Goal: Task Accomplishment & Management: Manage account settings

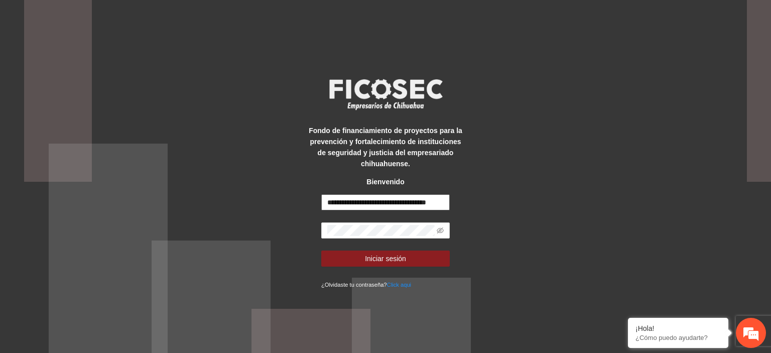
click at [433, 198] on input "**********" at bounding box center [385, 202] width 129 height 16
click at [398, 202] on input "********" at bounding box center [385, 202] width 129 height 16
type input "*"
click at [376, 204] on input "text" at bounding box center [385, 202] width 129 height 16
paste input "**********"
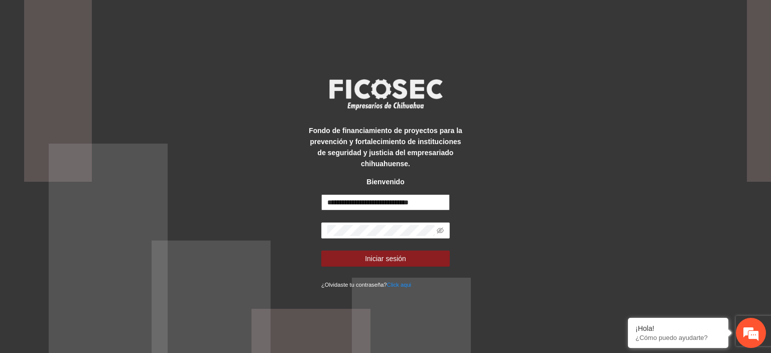
type input "**********"
click at [442, 229] on icon "eye-invisible" at bounding box center [440, 231] width 7 height 6
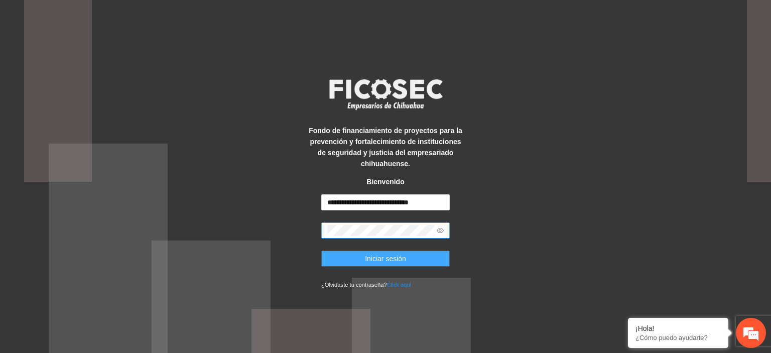
click at [332, 265] on button "Iniciar sesión" at bounding box center [385, 259] width 129 height 16
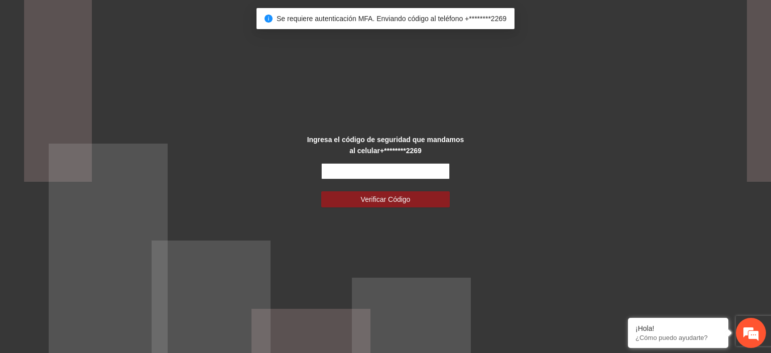
click at [387, 174] on input "text" at bounding box center [385, 171] width 129 height 16
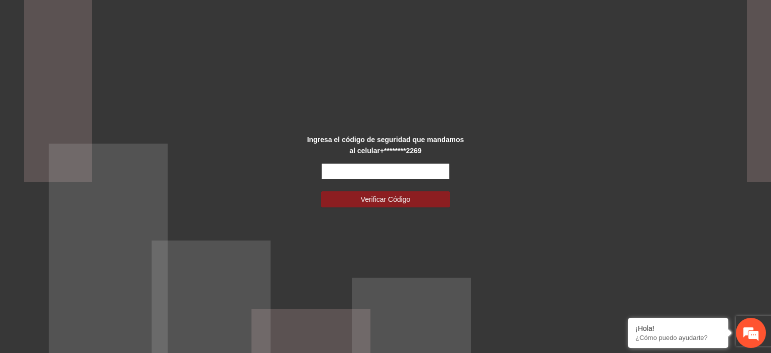
click at [433, 174] on input "text" at bounding box center [385, 171] width 129 height 16
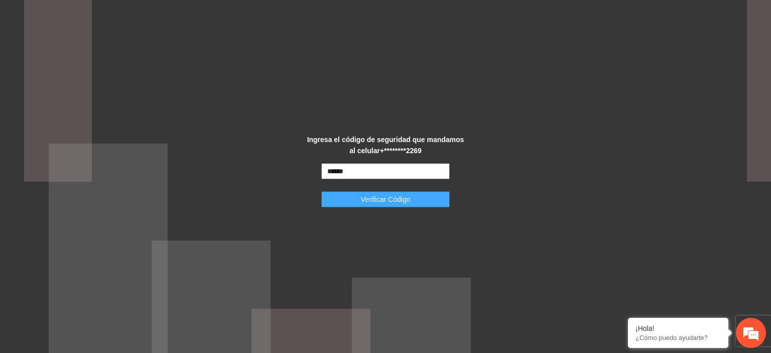
type input "******"
click at [412, 200] on button "Verificar Código" at bounding box center [385, 199] width 129 height 16
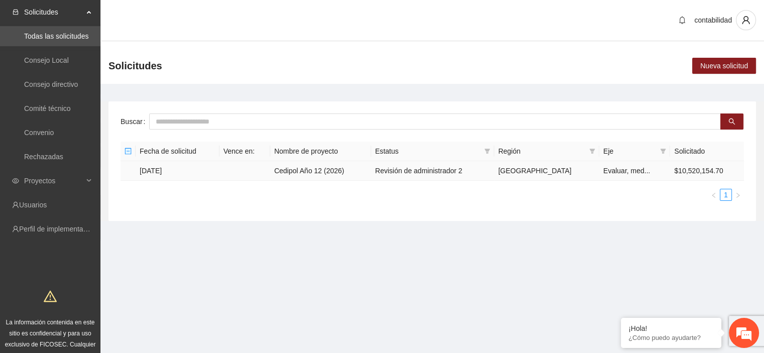
click at [167, 171] on td "[DATE]" at bounding box center [178, 171] width 84 height 20
click at [204, 169] on td "[DATE]" at bounding box center [178, 171] width 84 height 20
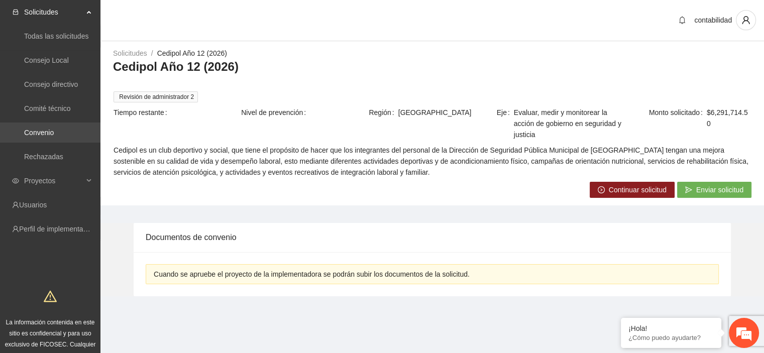
click at [52, 130] on link "Convenio" at bounding box center [39, 133] width 30 height 8
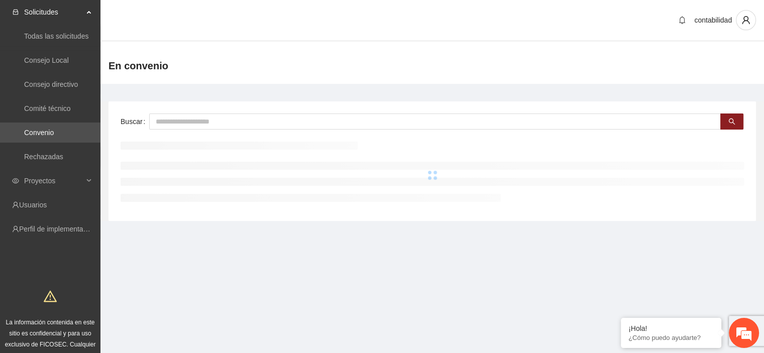
click at [52, 130] on link "Convenio" at bounding box center [39, 133] width 30 height 8
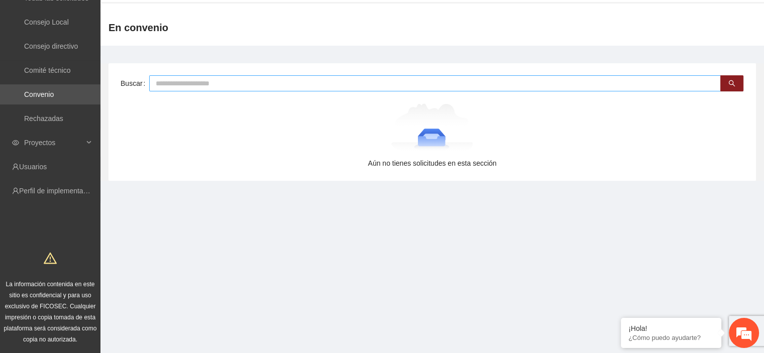
click at [199, 80] on input "text" at bounding box center [435, 83] width 572 height 16
type input "*"
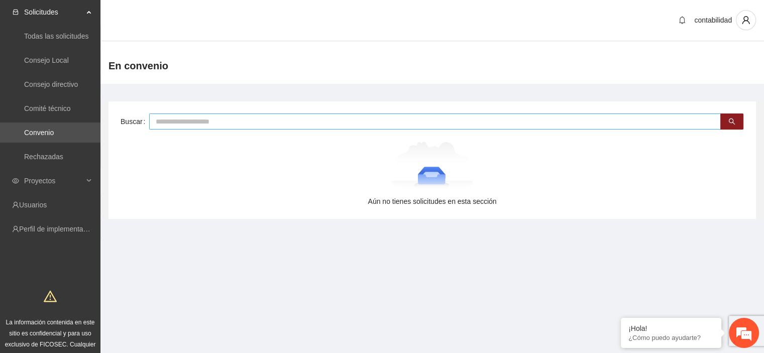
scroll to position [0, 0]
click at [50, 108] on link "Comité técnico" at bounding box center [47, 108] width 47 height 8
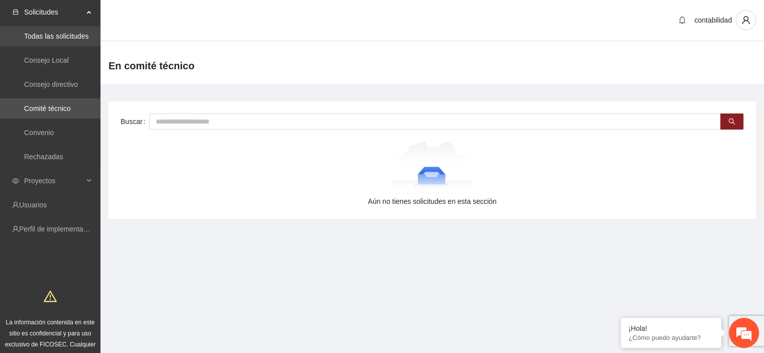
click at [60, 33] on link "Todas las solicitudes" at bounding box center [56, 36] width 64 height 8
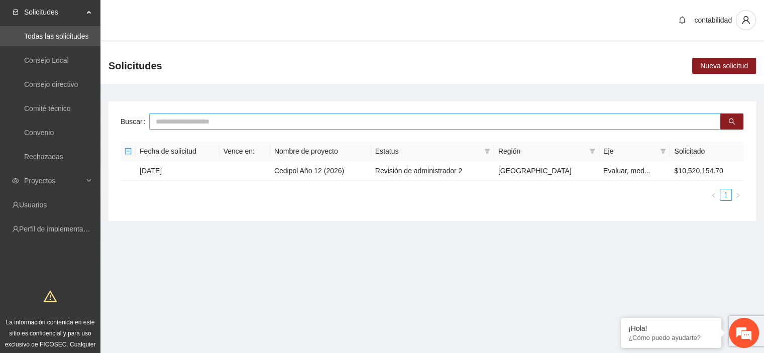
click at [193, 122] on input "text" at bounding box center [435, 122] width 572 height 16
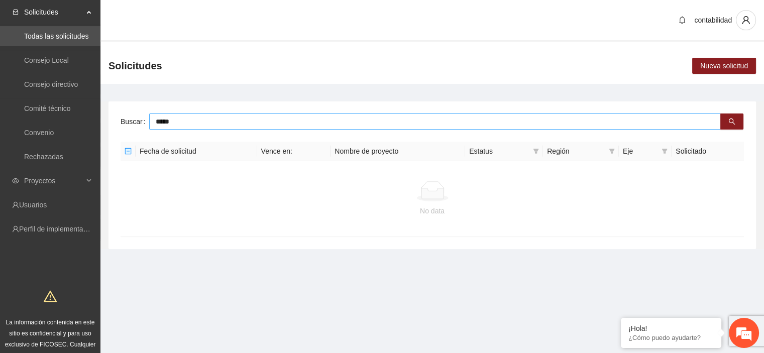
click at [223, 120] on input "*****" at bounding box center [435, 122] width 572 height 16
type input "*"
click at [65, 60] on link "Consejo Local" at bounding box center [46, 60] width 45 height 8
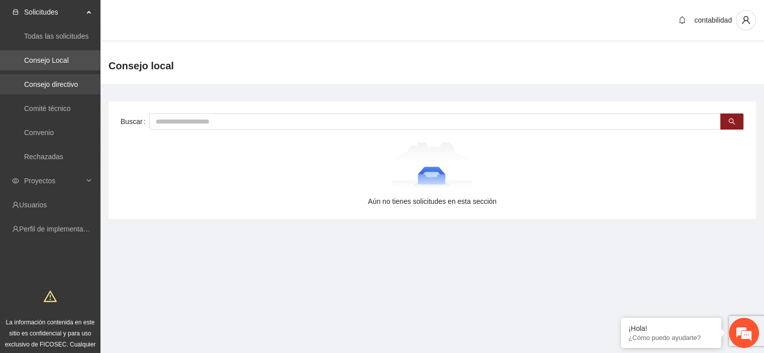
click at [60, 86] on link "Consejo directivo" at bounding box center [51, 84] width 54 height 8
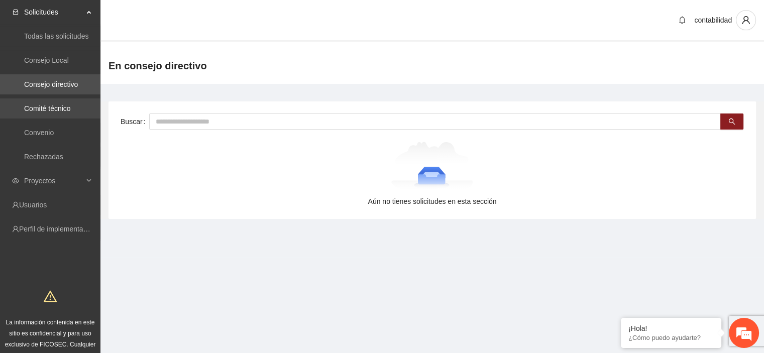
click at [53, 108] on link "Comité técnico" at bounding box center [47, 108] width 47 height 8
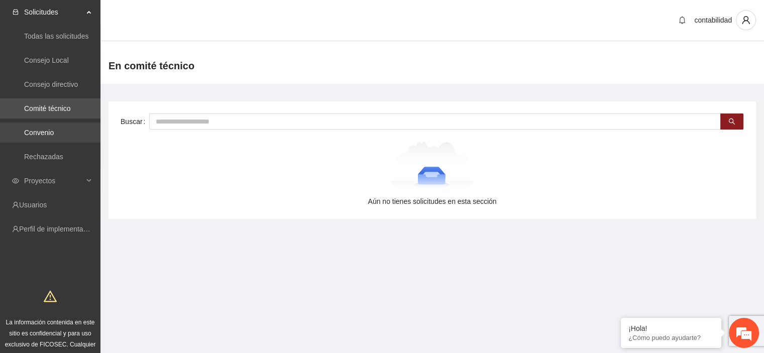
click at [52, 129] on link "Convenio" at bounding box center [39, 133] width 30 height 8
click at [166, 124] on input "text" at bounding box center [435, 122] width 572 height 16
type input "*****"
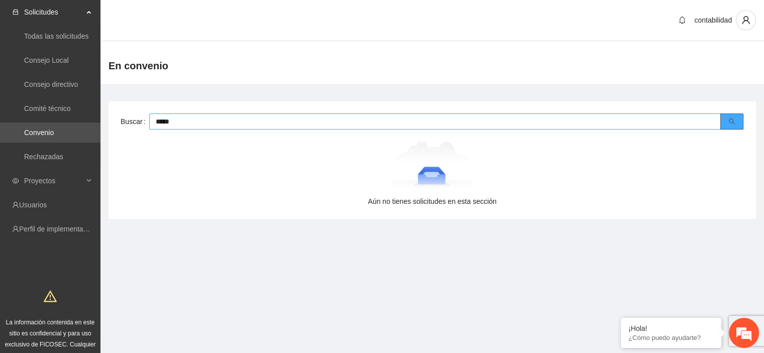
click at [729, 122] on icon "search" at bounding box center [732, 122] width 7 height 7
click at [53, 155] on link "Rechazadas" at bounding box center [43, 157] width 39 height 8
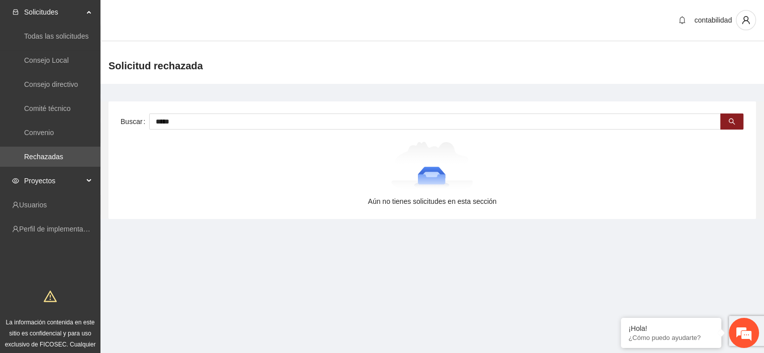
click at [86, 178] on div "Proyectos" at bounding box center [50, 181] width 100 height 20
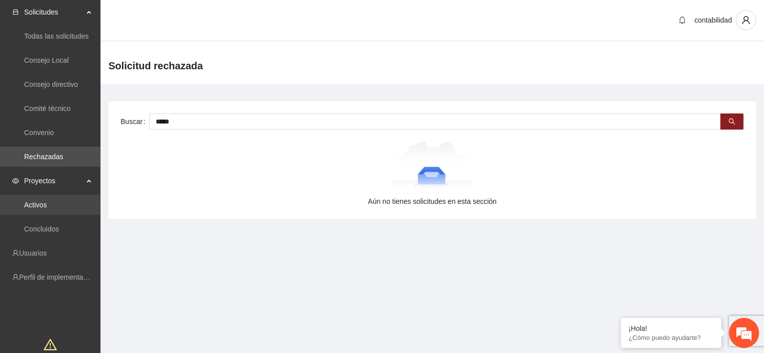
click at [47, 204] on link "Activos" at bounding box center [35, 205] width 23 height 8
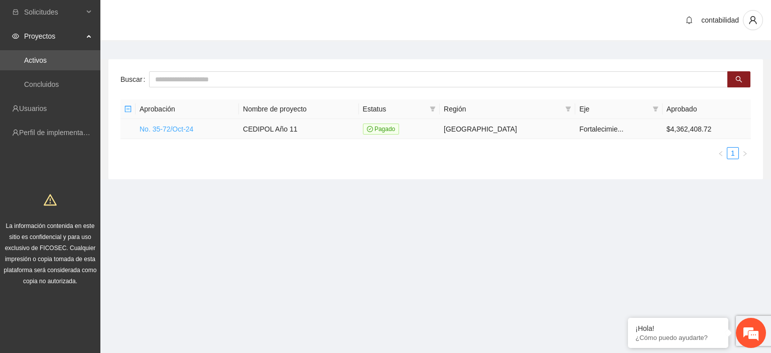
click at [180, 126] on link "No. 35-72/Oct-24" at bounding box center [167, 129] width 54 height 8
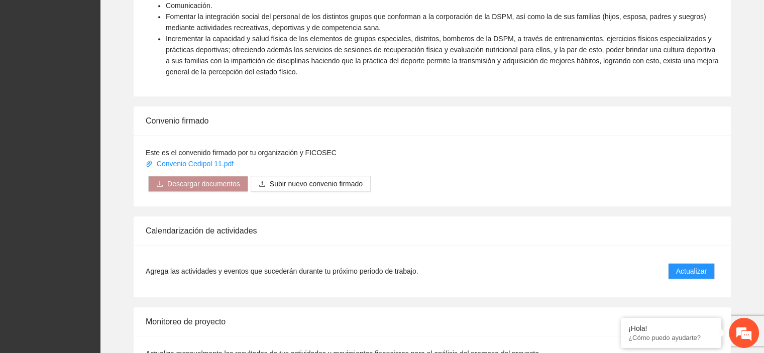
scroll to position [520, 0]
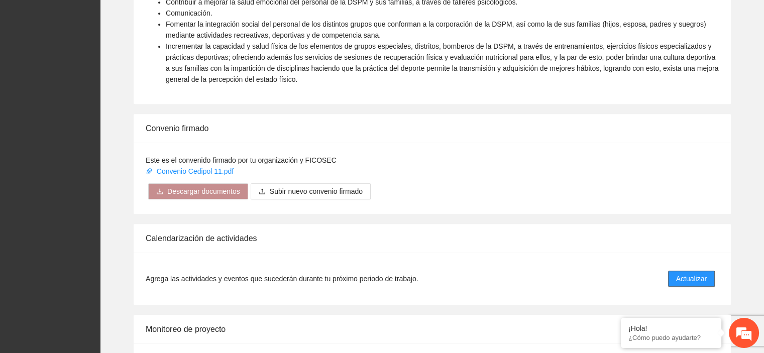
click at [695, 278] on span "Actualizar" at bounding box center [691, 278] width 31 height 11
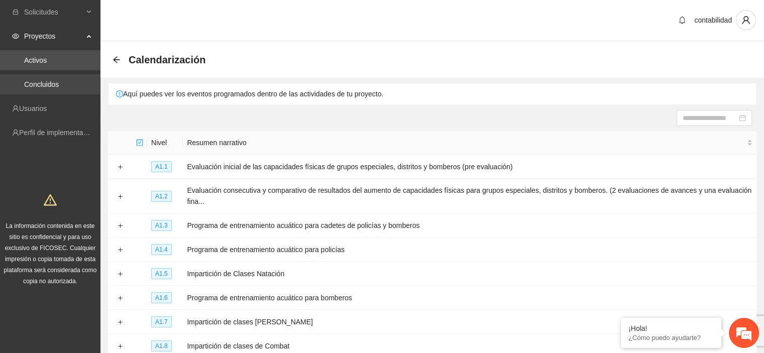
click at [59, 84] on link "Concluidos" at bounding box center [41, 84] width 35 height 8
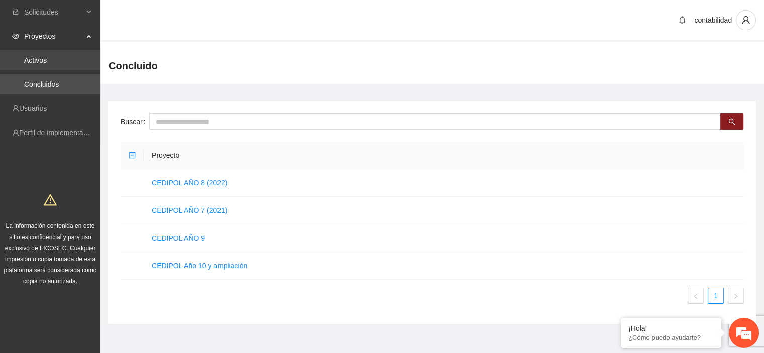
click at [47, 59] on link "Activos" at bounding box center [35, 60] width 23 height 8
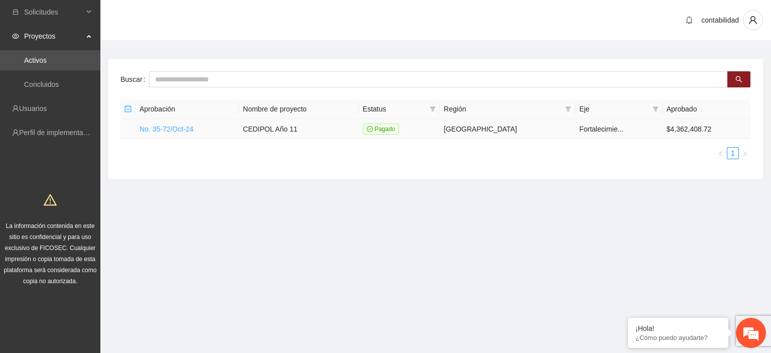
click at [167, 128] on link "No. 35-72/Oct-24" at bounding box center [167, 129] width 54 height 8
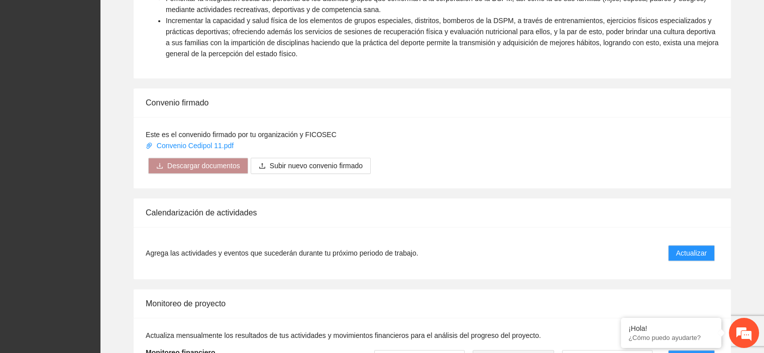
scroll to position [547, 0]
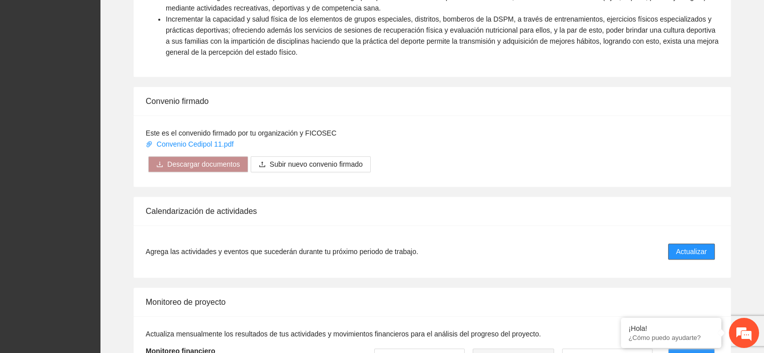
click at [698, 251] on span "Actualizar" at bounding box center [691, 251] width 31 height 11
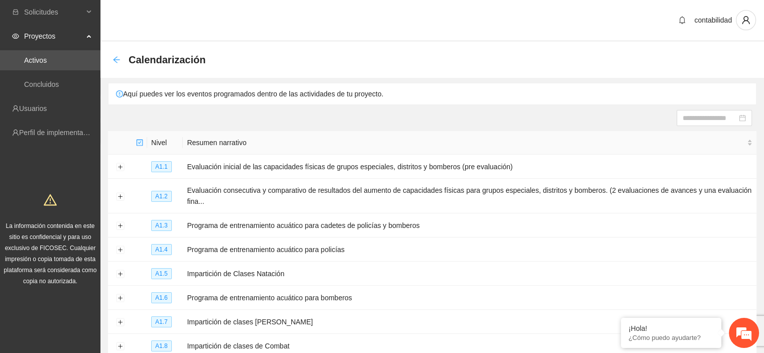
click at [114, 57] on icon "arrow-left" at bounding box center [116, 60] width 8 height 8
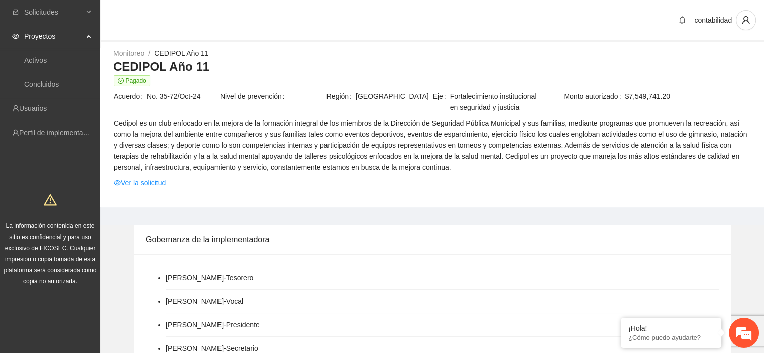
click at [89, 35] on icon at bounding box center [89, 35] width 5 height 0
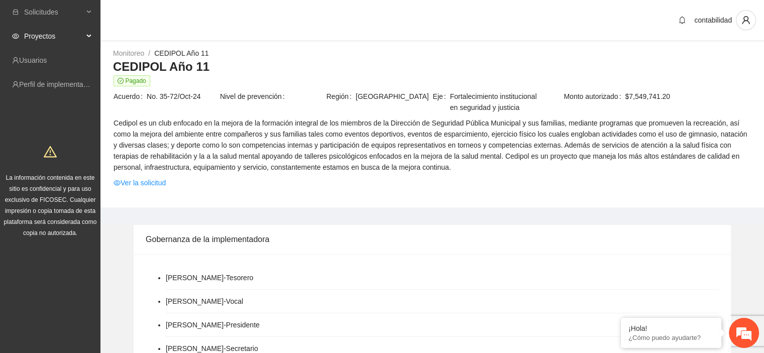
click at [89, 36] on icon at bounding box center [89, 36] width 5 height 0
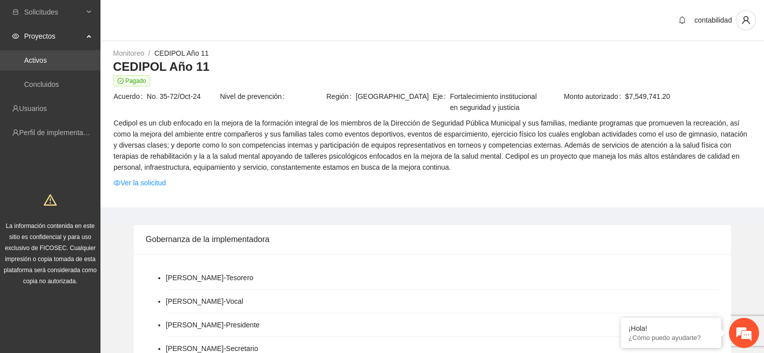
click at [47, 61] on link "Activos" at bounding box center [35, 60] width 23 height 8
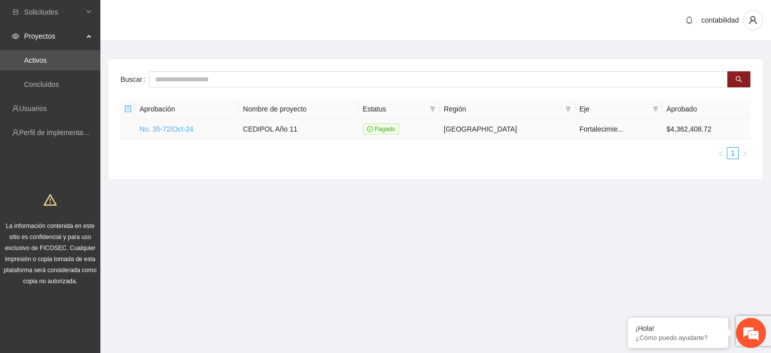
click at [160, 130] on link "No. 35-72/Oct-24" at bounding box center [167, 129] width 54 height 8
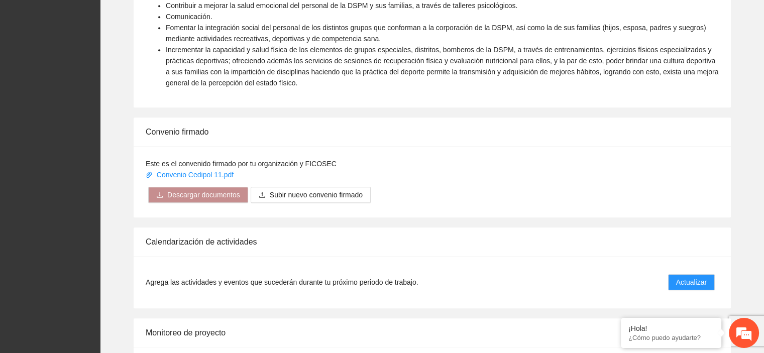
scroll to position [523, 0]
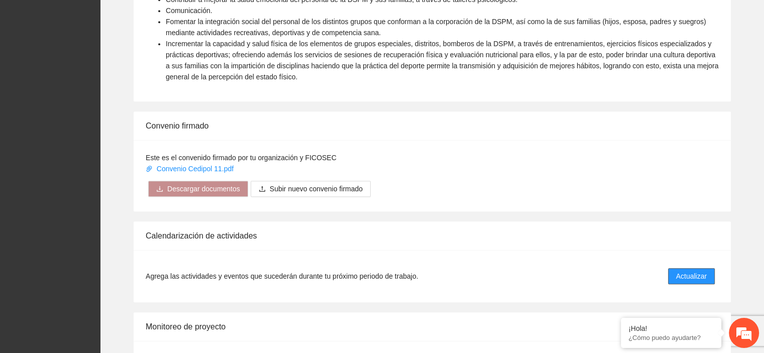
click at [686, 272] on span "Actualizar" at bounding box center [691, 276] width 31 height 11
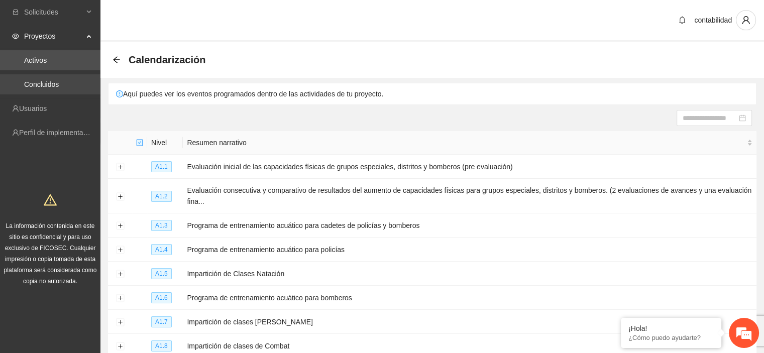
click at [42, 84] on link "Concluidos" at bounding box center [41, 84] width 35 height 8
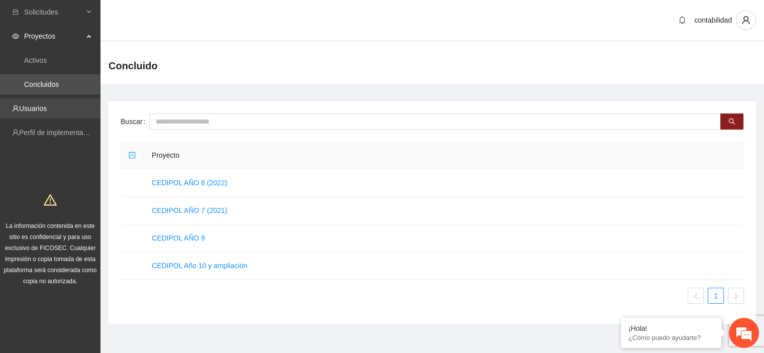
click at [38, 107] on link "Usuarios" at bounding box center [33, 108] width 28 height 8
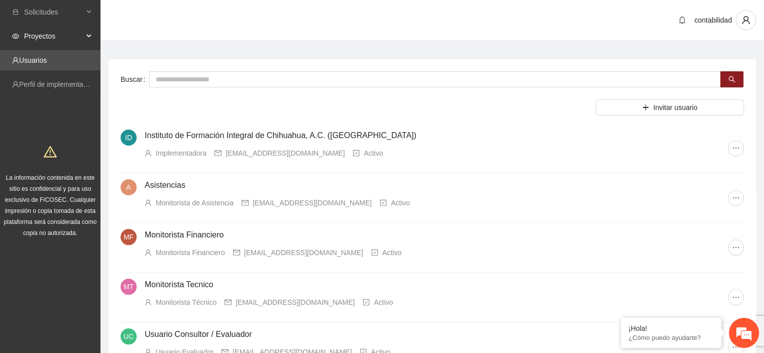
click at [90, 34] on div "Proyectos" at bounding box center [50, 36] width 100 height 20
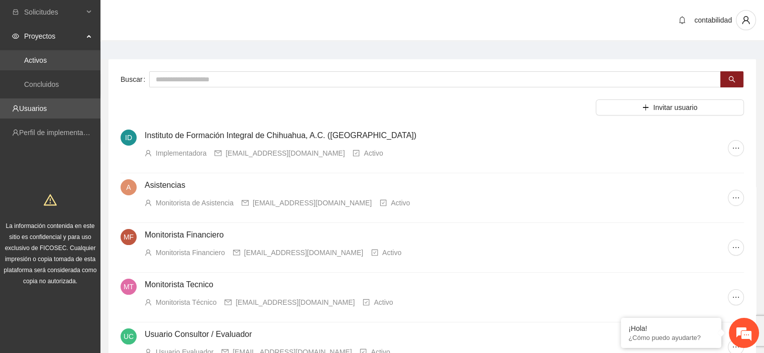
click at [47, 58] on link "Activos" at bounding box center [35, 60] width 23 height 8
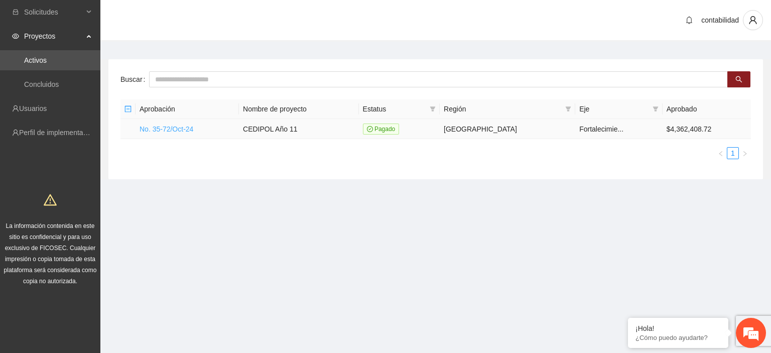
click at [175, 127] on link "No. 35-72/Oct-24" at bounding box center [167, 129] width 54 height 8
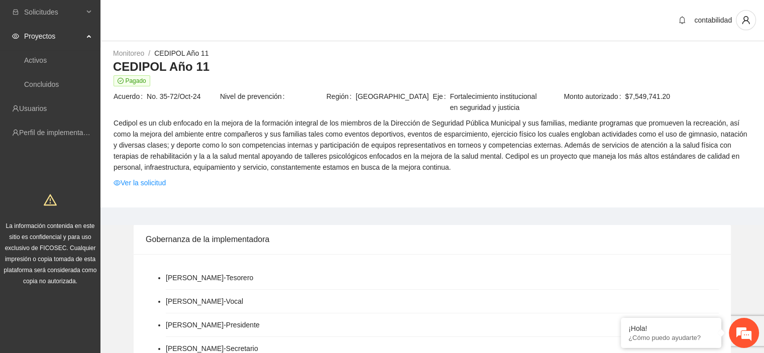
click at [88, 35] on icon at bounding box center [89, 35] width 5 height 0
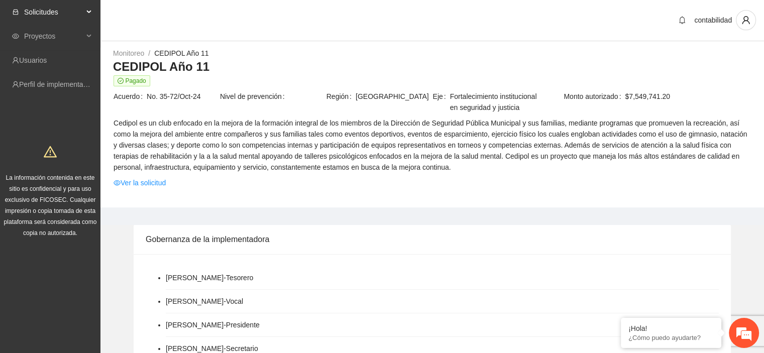
click at [89, 9] on div "Solicitudes" at bounding box center [50, 12] width 100 height 20
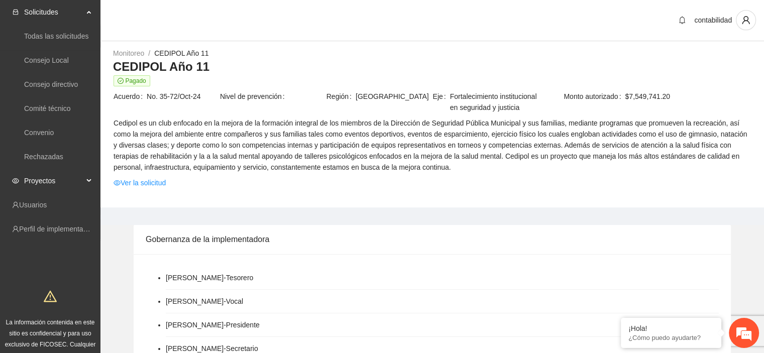
click at [91, 182] on div "Proyectos" at bounding box center [50, 181] width 100 height 20
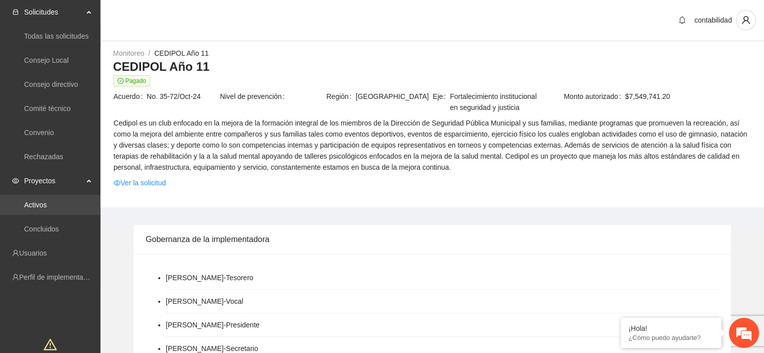
click at [47, 201] on link "Activos" at bounding box center [35, 205] width 23 height 8
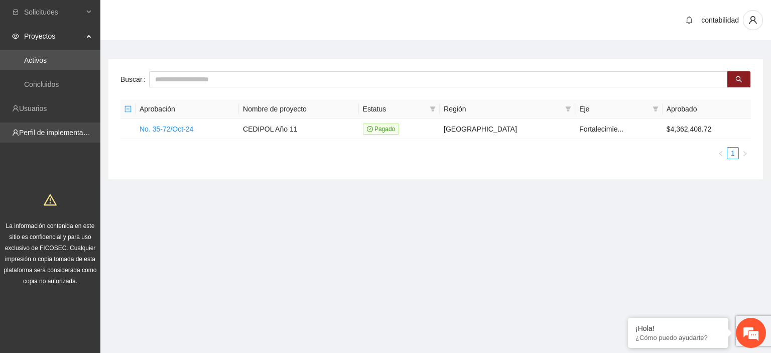
click at [68, 130] on link "Perfil de implementadora" at bounding box center [58, 133] width 78 height 8
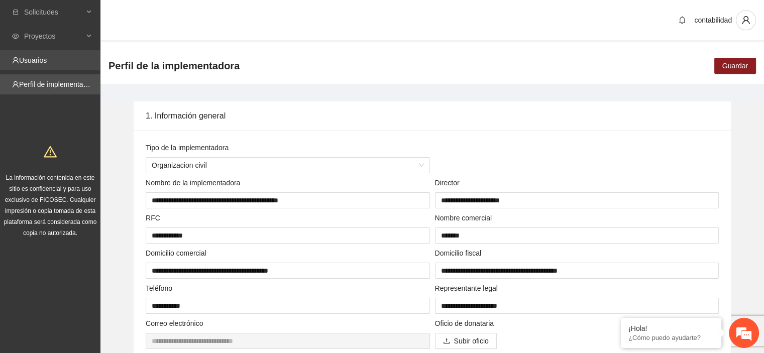
click at [47, 62] on link "Usuarios" at bounding box center [33, 60] width 28 height 8
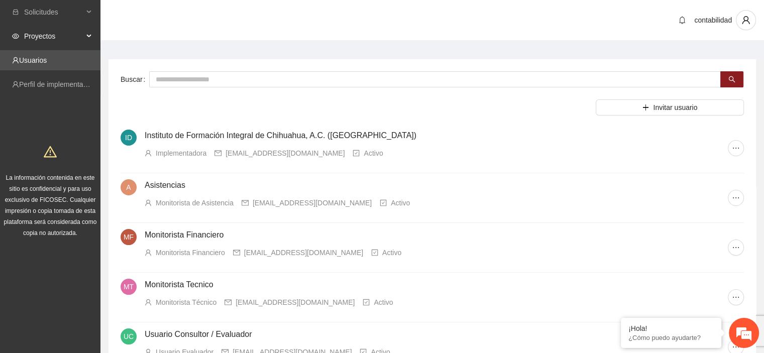
click at [94, 37] on div "Proyectos" at bounding box center [50, 36] width 100 height 20
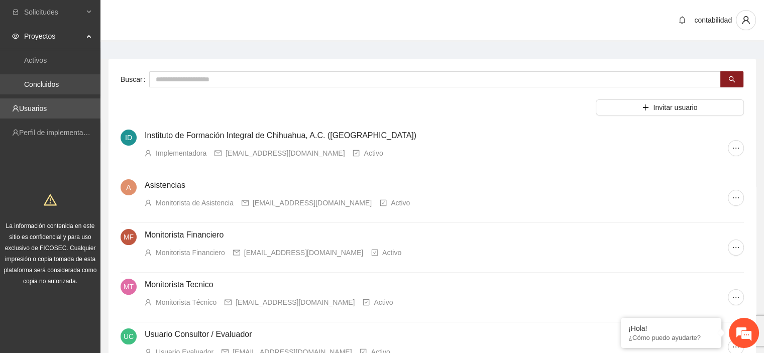
click at [56, 84] on link "Concluidos" at bounding box center [41, 84] width 35 height 8
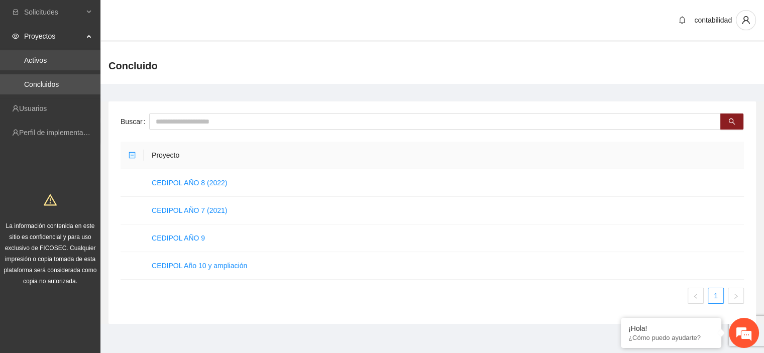
click at [37, 58] on link "Activos" at bounding box center [35, 60] width 23 height 8
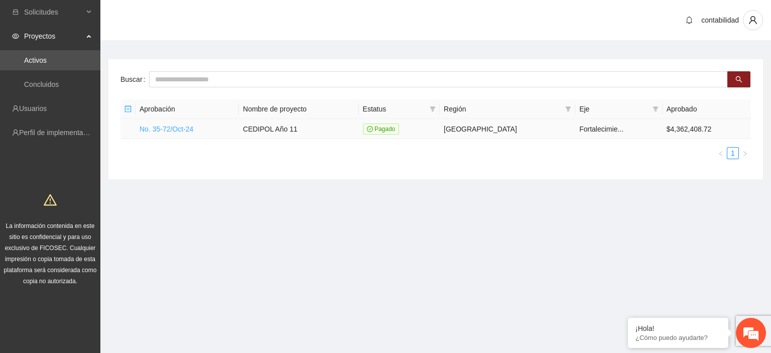
click at [177, 130] on link "No. 35-72/Oct-24" at bounding box center [167, 129] width 54 height 8
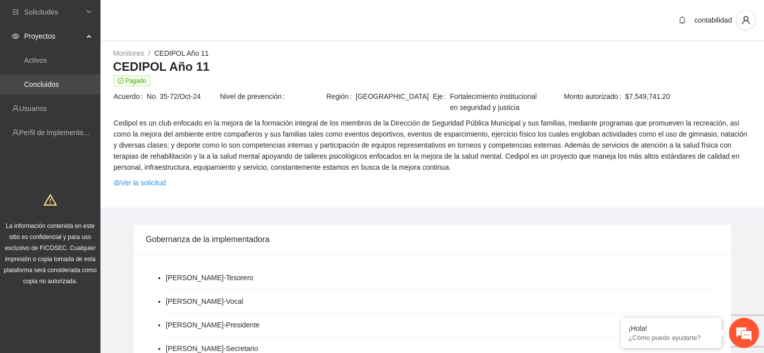
click at [40, 84] on link "Concluidos" at bounding box center [41, 84] width 35 height 8
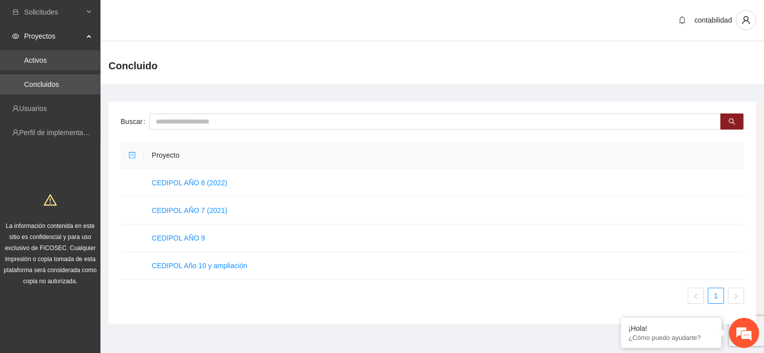
click at [32, 64] on link "Activos" at bounding box center [35, 60] width 23 height 8
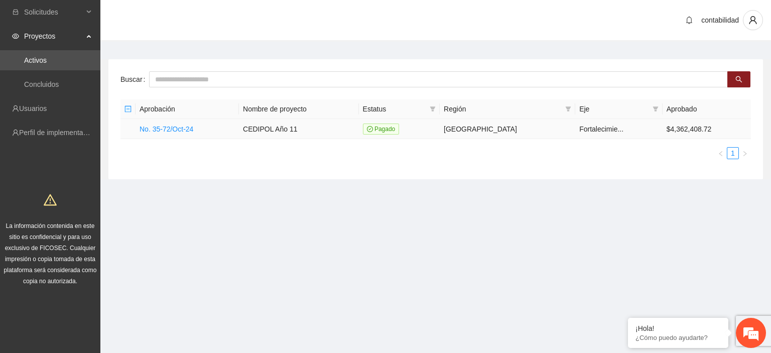
click at [400, 130] on span "Pagado" at bounding box center [381, 129] width 37 height 11
click at [400, 129] on span "Pagado" at bounding box center [381, 129] width 37 height 11
click at [400, 132] on span "Pagado" at bounding box center [381, 129] width 37 height 11
click at [359, 126] on td "CEDIPOL Año 11" at bounding box center [299, 129] width 120 height 20
click at [316, 124] on td "CEDIPOL Año 11" at bounding box center [299, 129] width 120 height 20
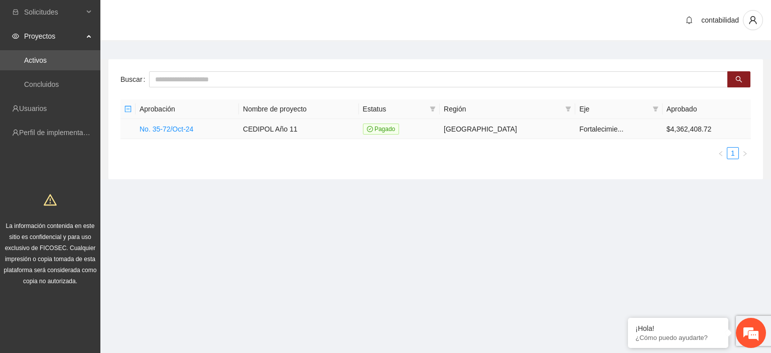
click at [292, 128] on td "CEDIPOL Año 11" at bounding box center [299, 129] width 120 height 20
click at [263, 126] on td "CEDIPOL Año 11" at bounding box center [299, 129] width 120 height 20
click at [166, 130] on link "No. 35-72/Oct-24" at bounding box center [167, 129] width 54 height 8
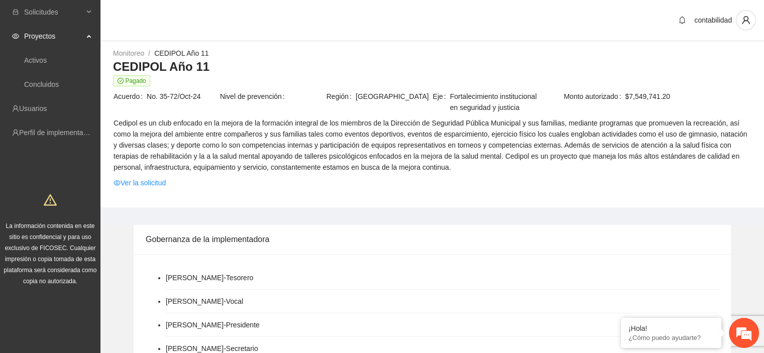
click at [167, 67] on h3 "CEDIPOL Año 11" at bounding box center [432, 67] width 638 height 16
click at [130, 80] on span "Pagado" at bounding box center [132, 80] width 37 height 11
click at [179, 97] on span "No. 35-72/Oct-24" at bounding box center [183, 96] width 72 height 11
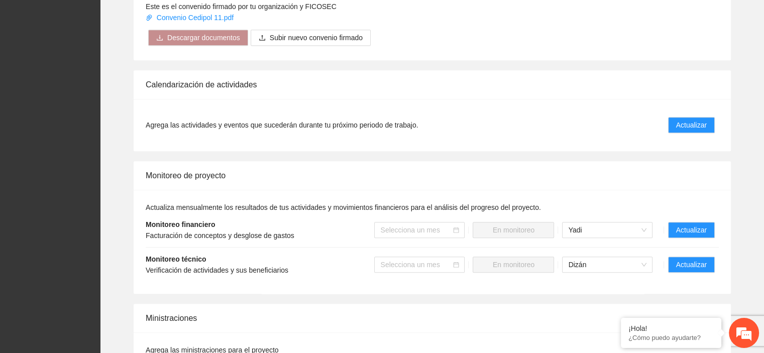
scroll to position [651, 0]
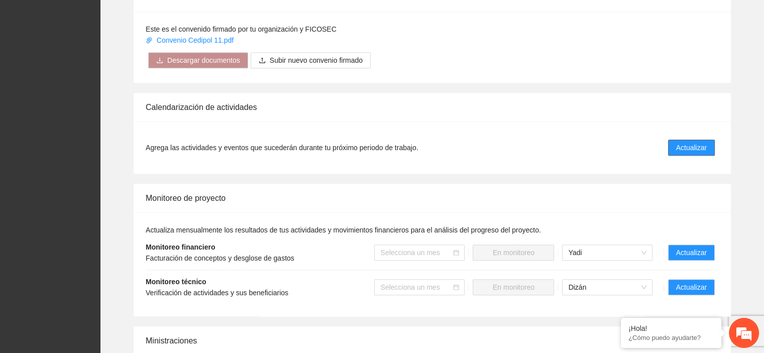
click at [698, 146] on span "Actualizar" at bounding box center [691, 147] width 31 height 11
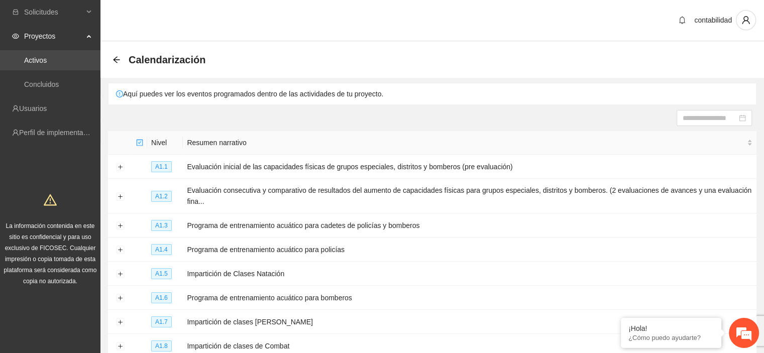
click at [47, 56] on link "Activos" at bounding box center [35, 60] width 23 height 8
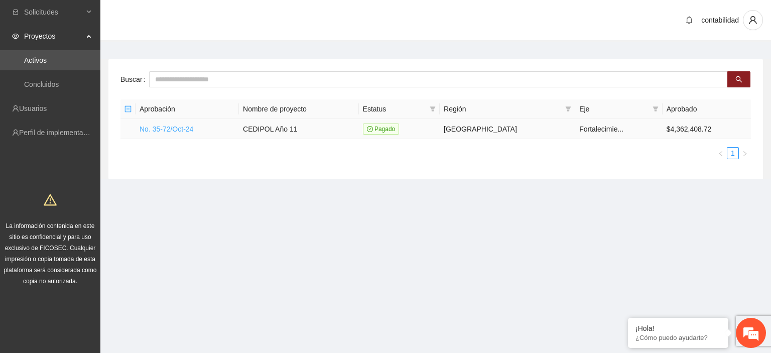
click at [177, 128] on link "No. 35-72/Oct-24" at bounding box center [167, 129] width 54 height 8
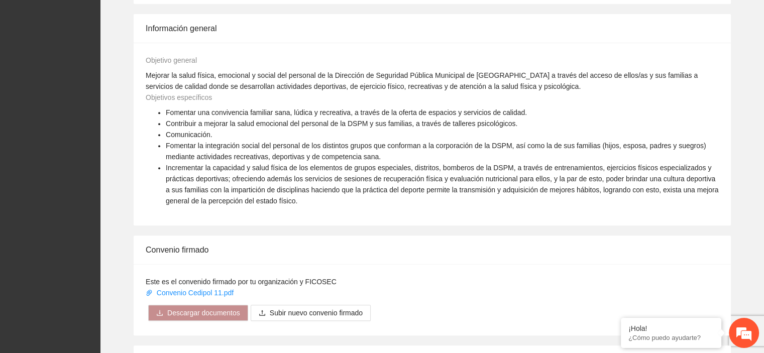
scroll to position [753, 0]
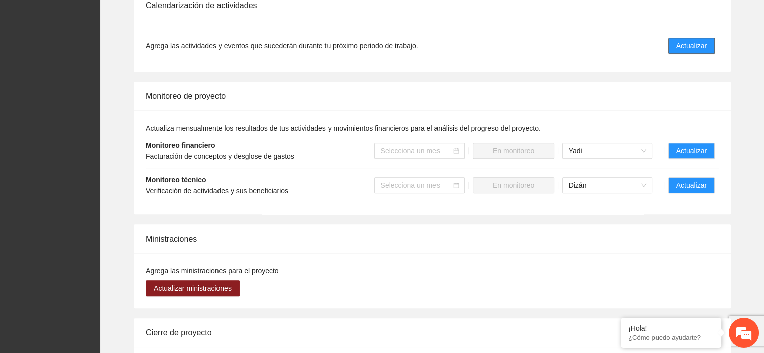
click at [687, 41] on span "Actualizar" at bounding box center [691, 45] width 31 height 11
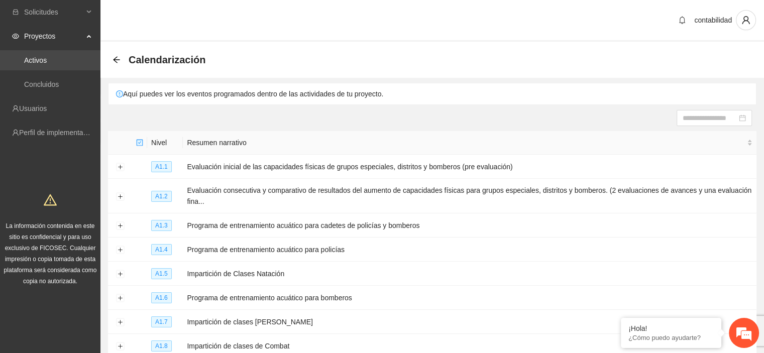
click at [47, 62] on link "Activos" at bounding box center [35, 60] width 23 height 8
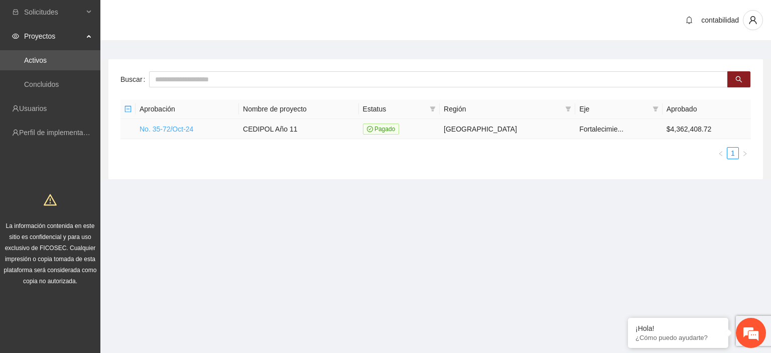
click at [173, 131] on link "No. 35-72/Oct-24" at bounding box center [167, 129] width 54 height 8
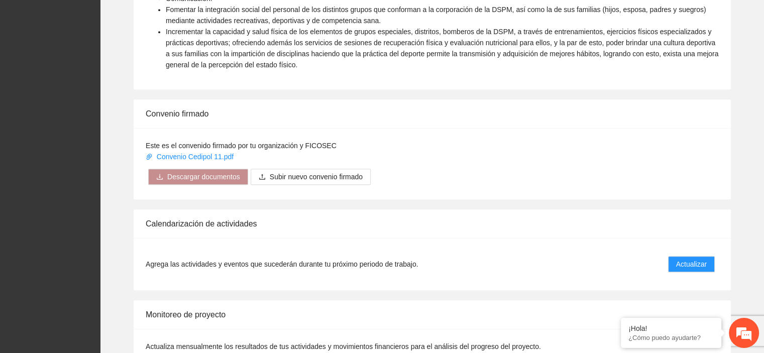
scroll to position [502, 0]
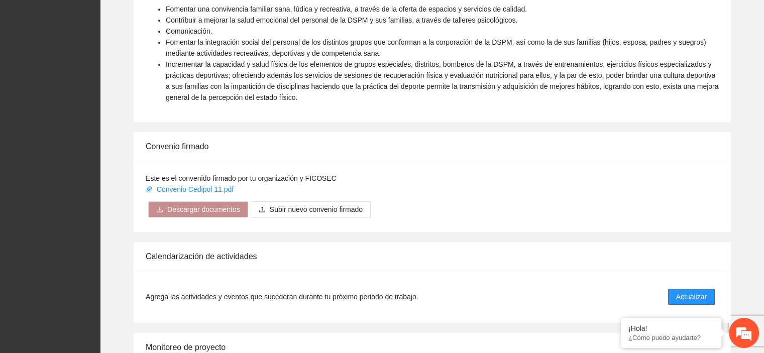
click at [689, 291] on span "Actualizar" at bounding box center [691, 296] width 31 height 11
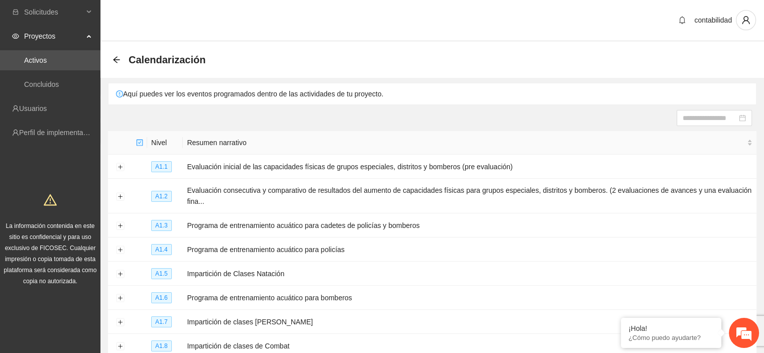
click at [78, 33] on span "Proyectos" at bounding box center [53, 36] width 59 height 20
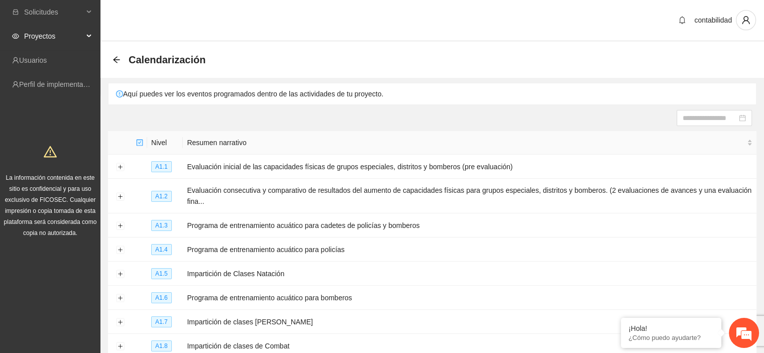
click at [54, 32] on span "Proyectos" at bounding box center [53, 36] width 59 height 20
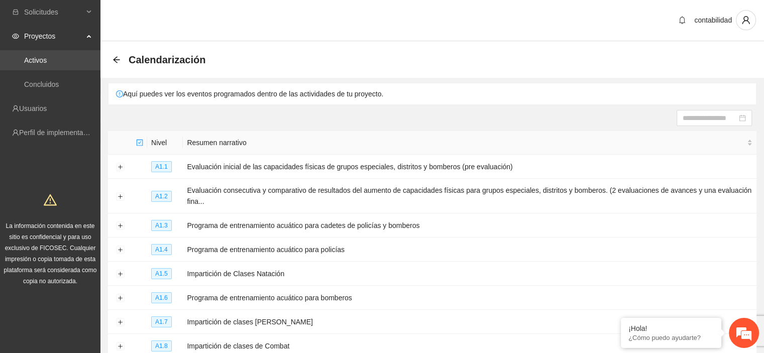
click at [44, 60] on link "Activos" at bounding box center [35, 60] width 23 height 8
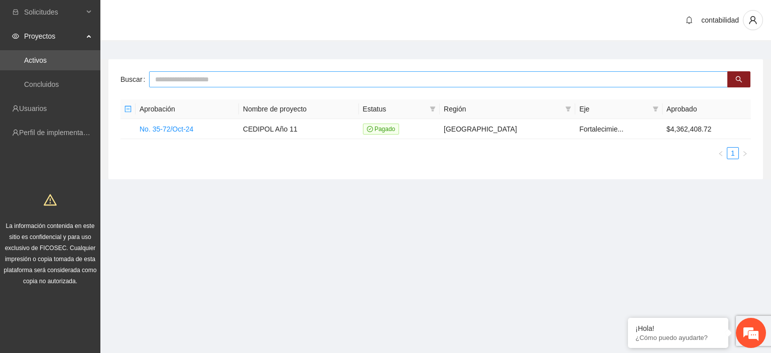
click at [616, 83] on input "text" at bounding box center [438, 79] width 579 height 16
click at [745, 80] on button "button" at bounding box center [739, 79] width 23 height 16
click at [331, 81] on input "*****" at bounding box center [438, 79] width 579 height 16
type input "*"
click at [163, 125] on link "No. 35-72/Oct-24" at bounding box center [167, 129] width 54 height 8
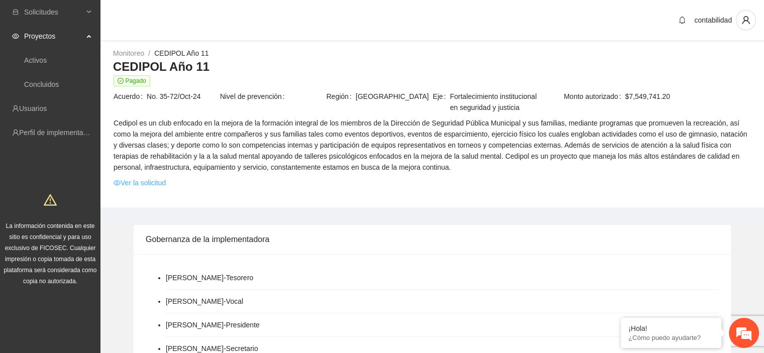
click at [132, 180] on link "Ver la solicitud" at bounding box center [140, 182] width 52 height 11
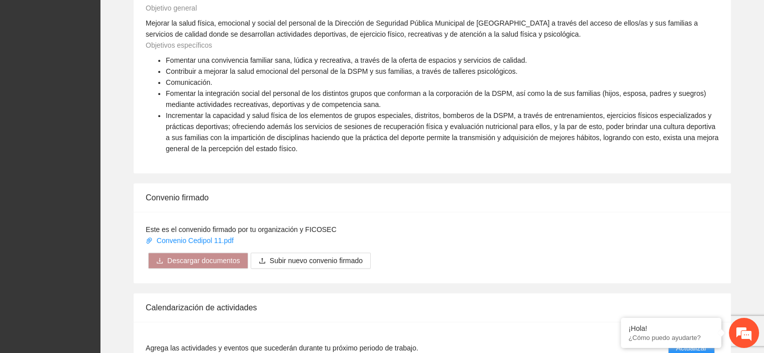
scroll to position [402, 0]
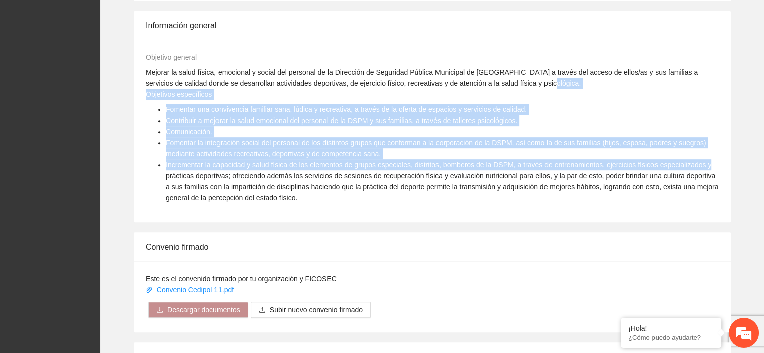
drag, startPoint x: 762, startPoint y: 164, endPoint x: 760, endPoint y: 80, distance: 83.9
click at [760, 80] on div "Gobernanza de la implementadora [PERSON_NAME] - Tesorero [PERSON_NAME] - Vocal …" at bounding box center [431, 321] width 663 height 997
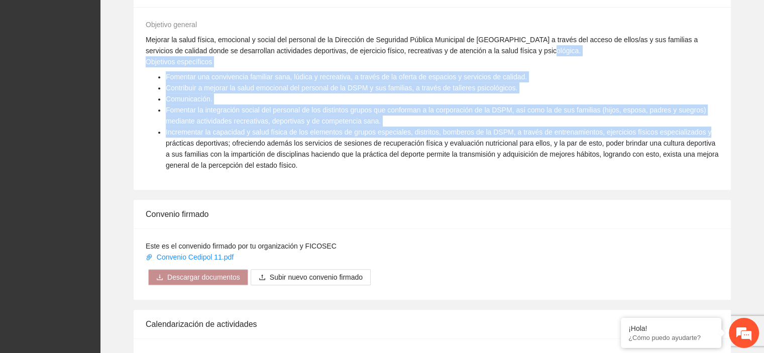
scroll to position [753, 0]
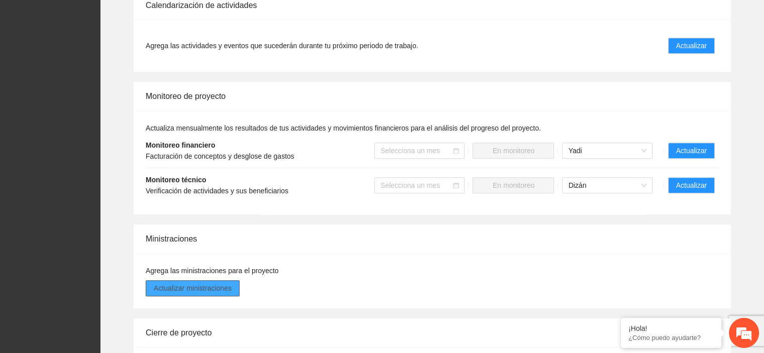
click at [183, 288] on span "Actualizar ministraciones" at bounding box center [193, 288] width 78 height 11
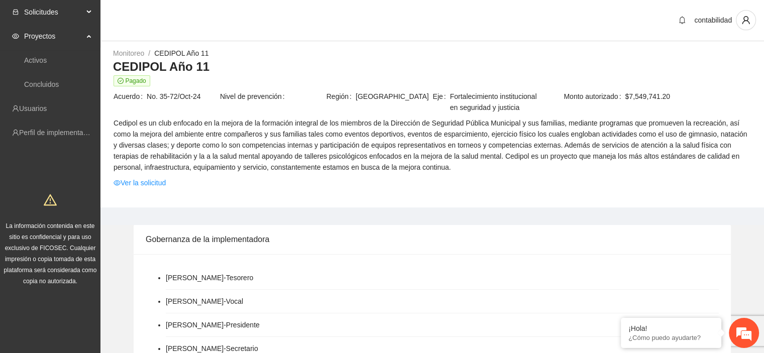
click at [94, 4] on div "Solicitudes" at bounding box center [50, 12] width 100 height 20
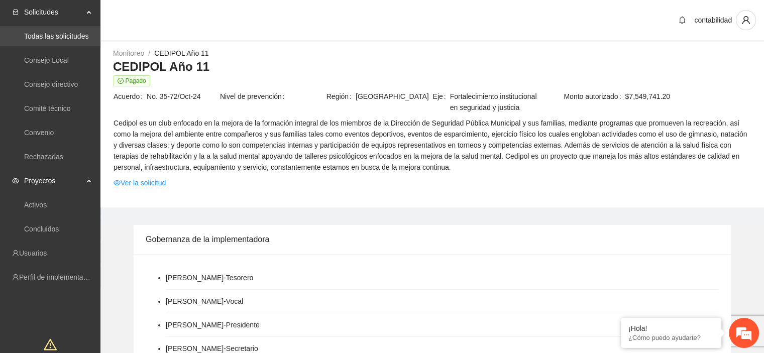
click at [74, 37] on link "Todas las solicitudes" at bounding box center [56, 36] width 64 height 8
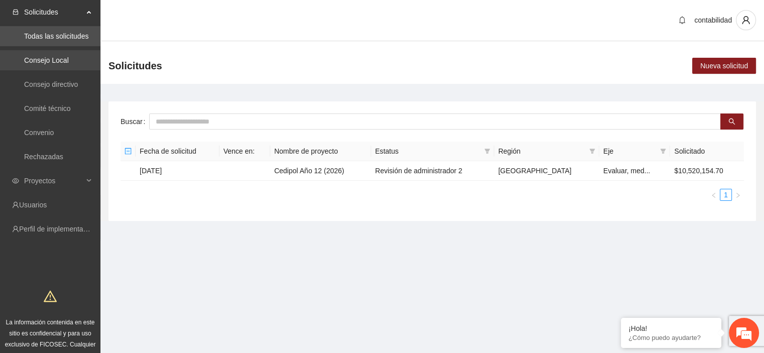
click at [66, 57] on link "Consejo Local" at bounding box center [46, 60] width 45 height 8
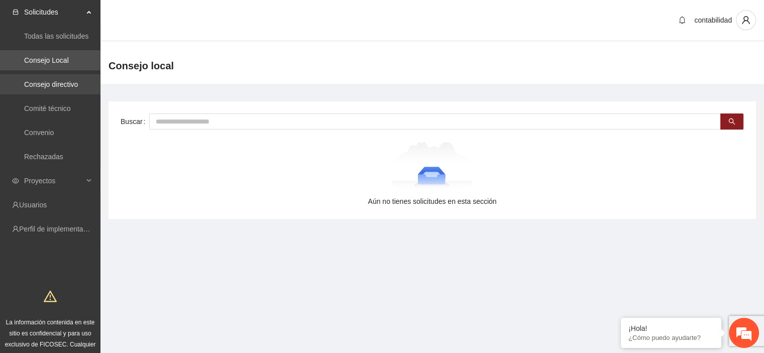
click at [56, 82] on link "Consejo directivo" at bounding box center [51, 84] width 54 height 8
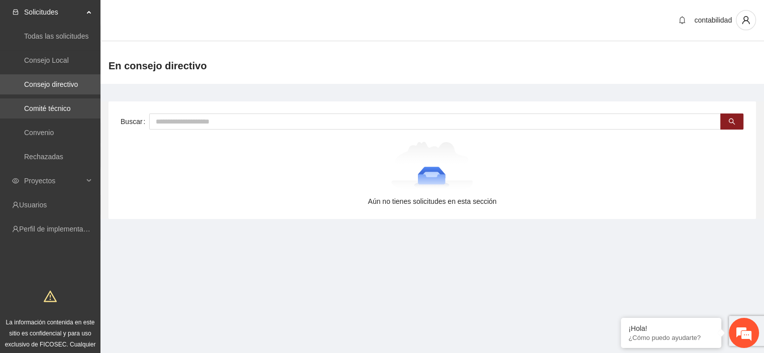
click at [60, 106] on link "Comité técnico" at bounding box center [47, 108] width 47 height 8
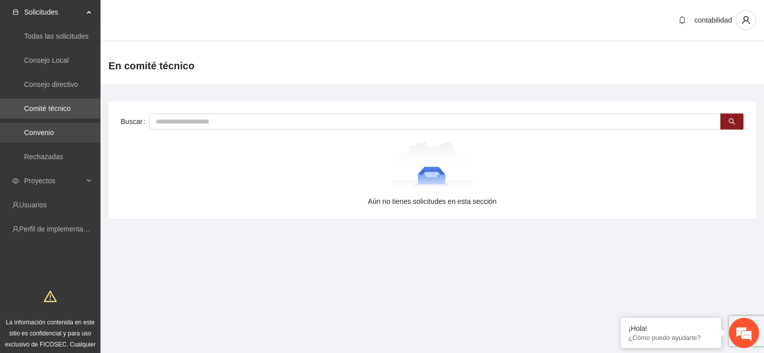
click at [54, 129] on link "Convenio" at bounding box center [39, 133] width 30 height 8
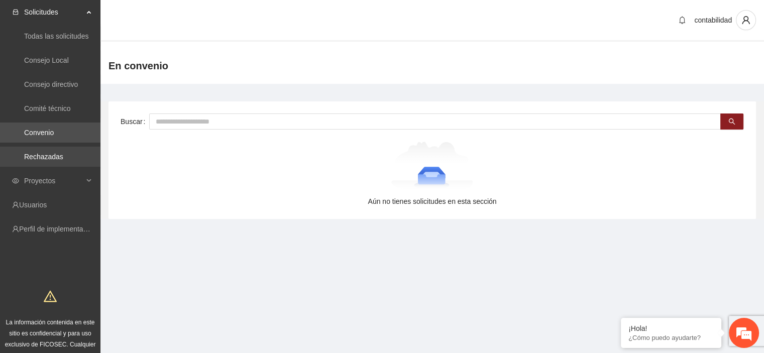
click at [63, 154] on link "Rechazadas" at bounding box center [43, 157] width 39 height 8
click at [88, 181] on div "Proyectos" at bounding box center [50, 181] width 100 height 20
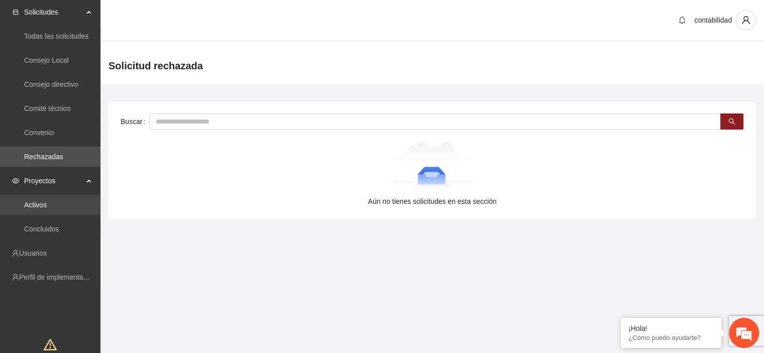
click at [33, 208] on link "Activos" at bounding box center [35, 205] width 23 height 8
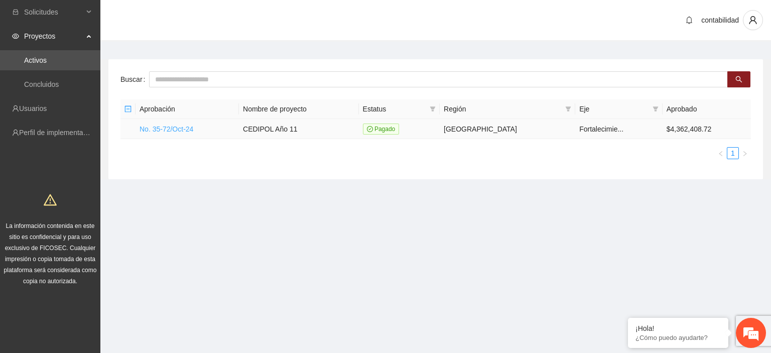
click at [156, 127] on link "No. 35-72/Oct-24" at bounding box center [167, 129] width 54 height 8
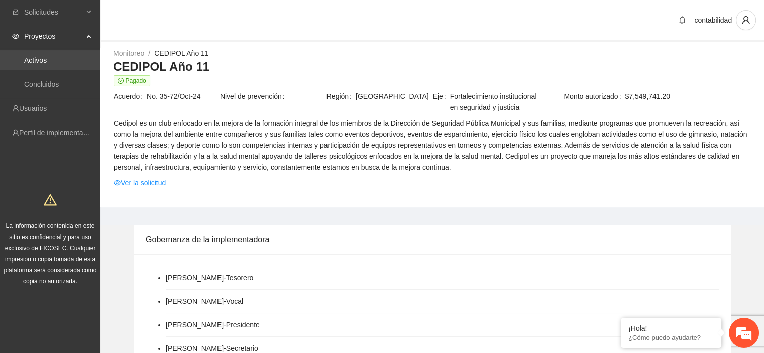
click at [44, 59] on link "Activos" at bounding box center [35, 60] width 23 height 8
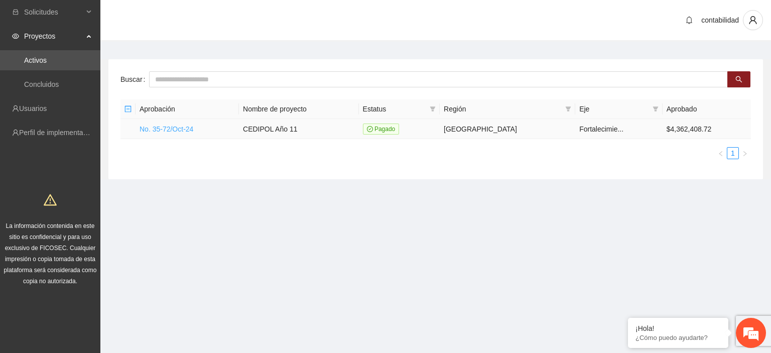
click at [172, 130] on link "No. 35-72/Oct-24" at bounding box center [167, 129] width 54 height 8
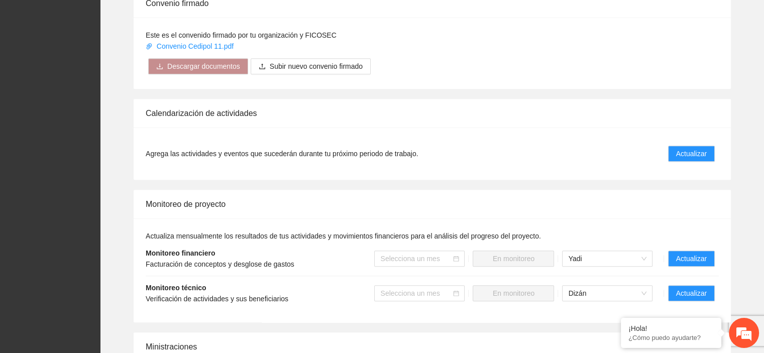
scroll to position [653, 0]
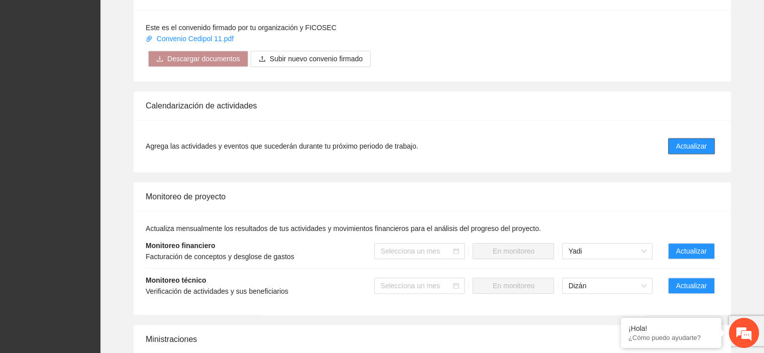
click at [687, 146] on span "Actualizar" at bounding box center [691, 146] width 31 height 11
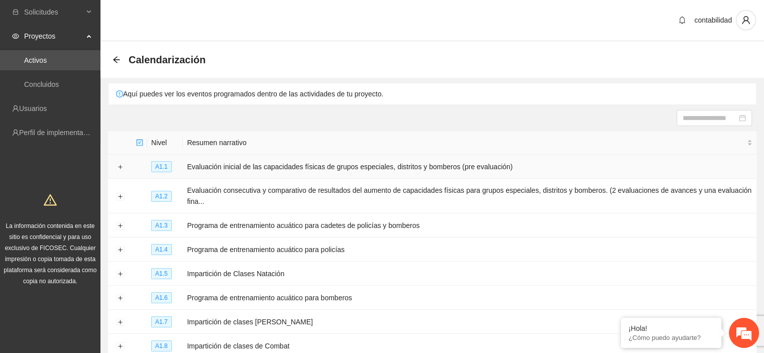
click at [257, 170] on td "Evaluación inicial de las capacidades físicas de grupos especiales, distritos y…" at bounding box center [470, 167] width 574 height 24
click at [262, 168] on td "Evaluación inicial de las capacidades físicas de grupos especiales, distritos y…" at bounding box center [470, 167] width 574 height 24
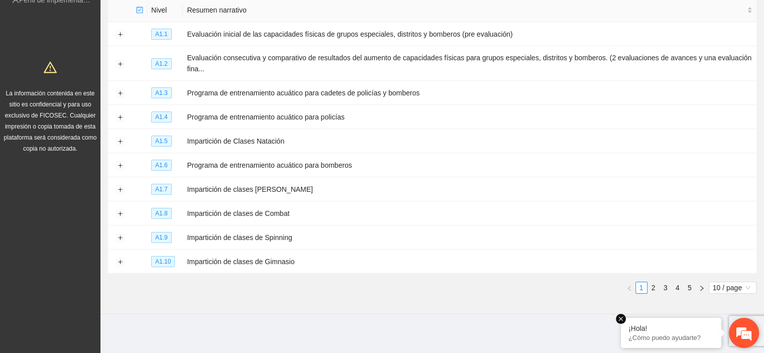
click at [620, 319] on em at bounding box center [621, 319] width 10 height 10
drag, startPoint x: 747, startPoint y: 327, endPoint x: 735, endPoint y: 335, distance: 13.8
click at [735, 335] on em at bounding box center [743, 332] width 27 height 27
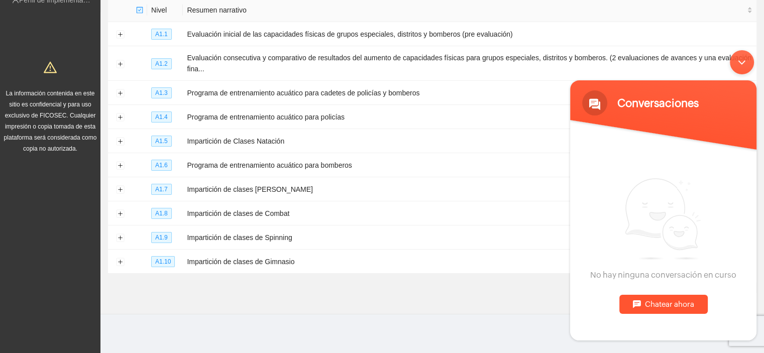
drag, startPoint x: 752, startPoint y: 242, endPoint x: 759, endPoint y: 328, distance: 87.2
click at [758, 331] on body "Conversaciones Estamos en línea. No hay ninguna conversación en curso Chatear a…" at bounding box center [663, 195] width 196 height 300
click at [741, 59] on div "Minimizar ventana de chat en vivo" at bounding box center [742, 62] width 24 height 24
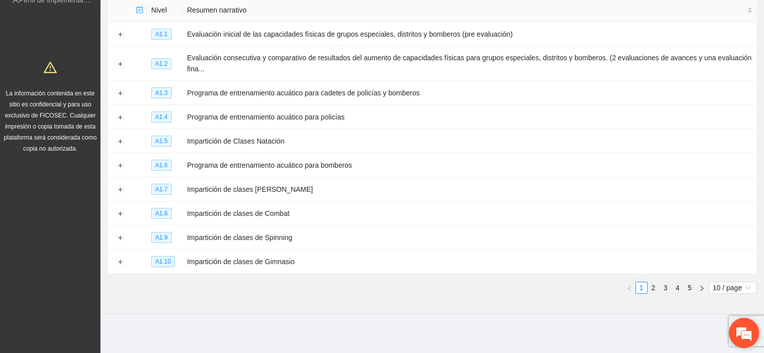
drag, startPoint x: 750, startPoint y: 325, endPoint x: 166, endPoint y: 73, distance: 636.2
click at [729, 331] on div "¡Hola! ¿Cómo puedo ayudarte?" at bounding box center [744, 333] width 30 height 30
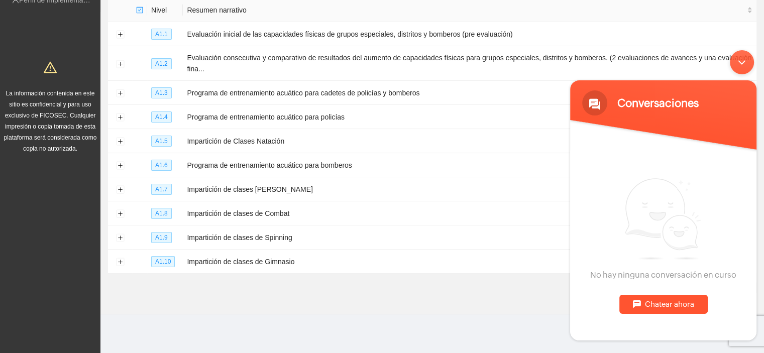
click at [740, 62] on div "Minimizar ventana de chat en vivo" at bounding box center [742, 62] width 24 height 24
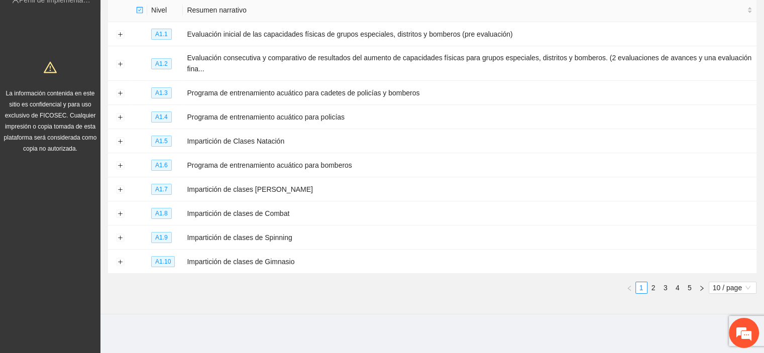
click at [730, 315] on main "Calendarización Aquí puedes ver los eventos programados dentro de las actividad…" at bounding box center [431, 117] width 663 height 417
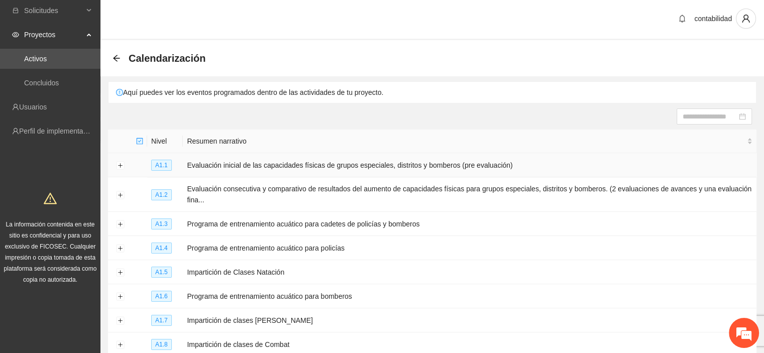
scroll to position [0, 0]
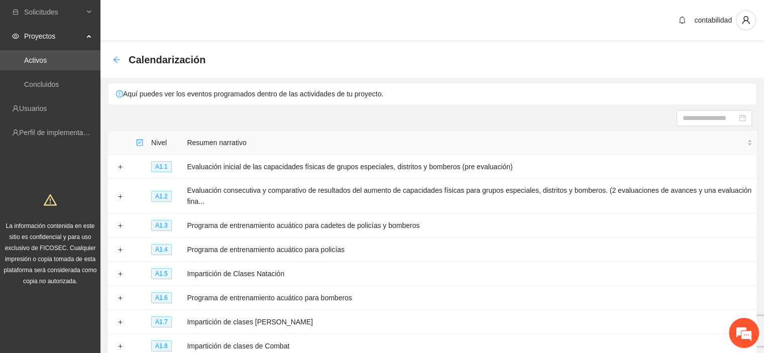
click at [114, 58] on icon "arrow-left" at bounding box center [116, 60] width 8 height 8
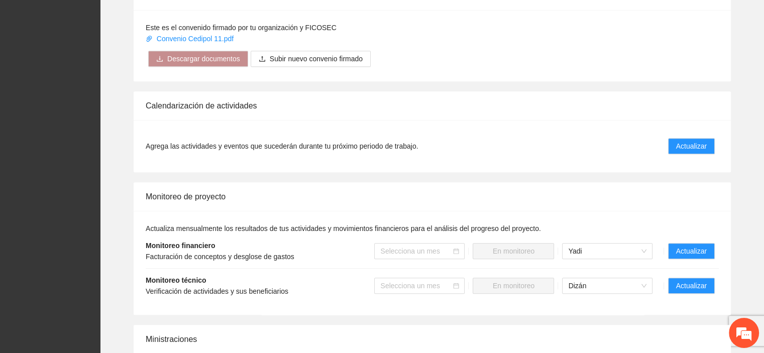
scroll to position [452, 0]
